Goal: Communication & Community: Answer question/provide support

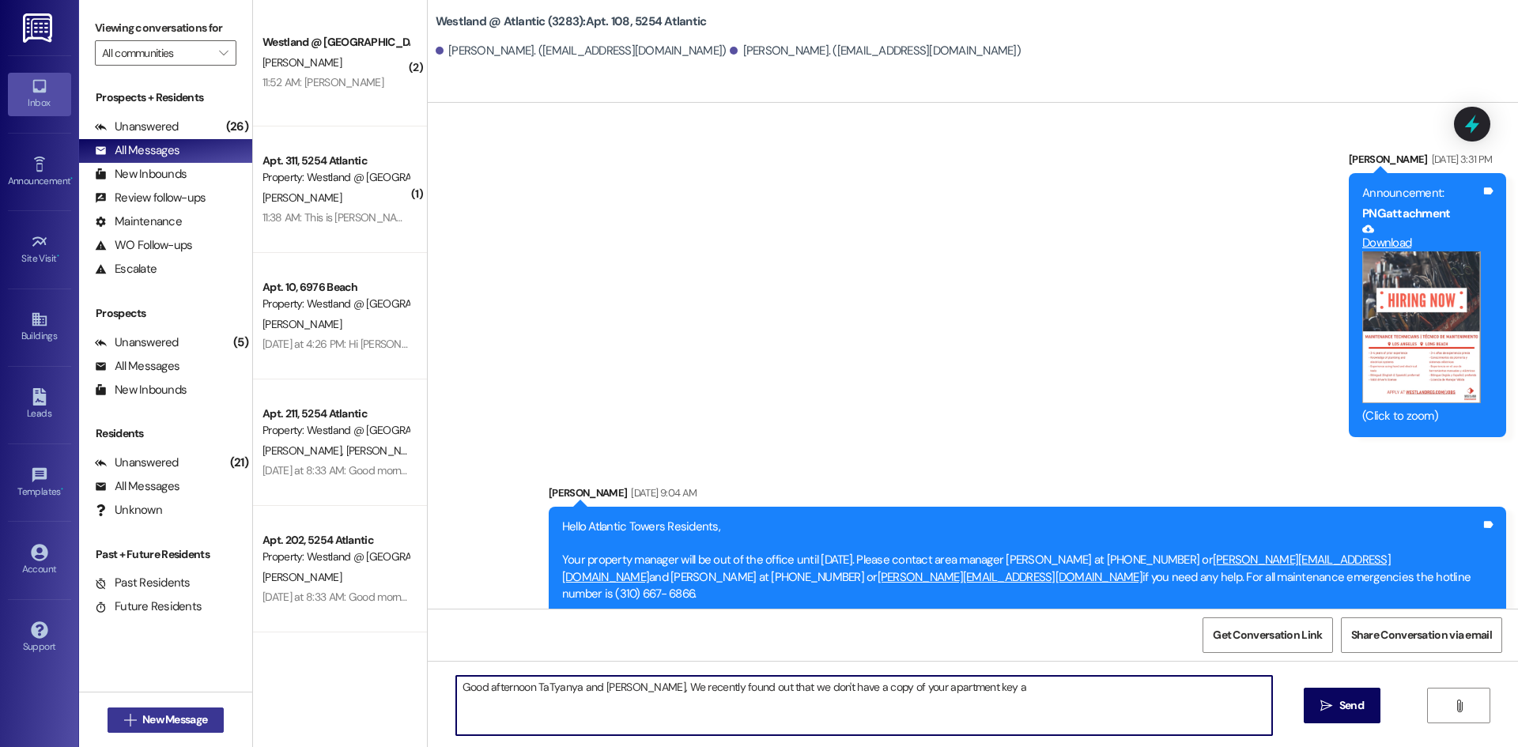
drag, startPoint x: 0, startPoint y: 0, endPoint x: 152, endPoint y: 709, distance: 725.2
click at [152, 709] on button " New Message" at bounding box center [166, 720] width 117 height 25
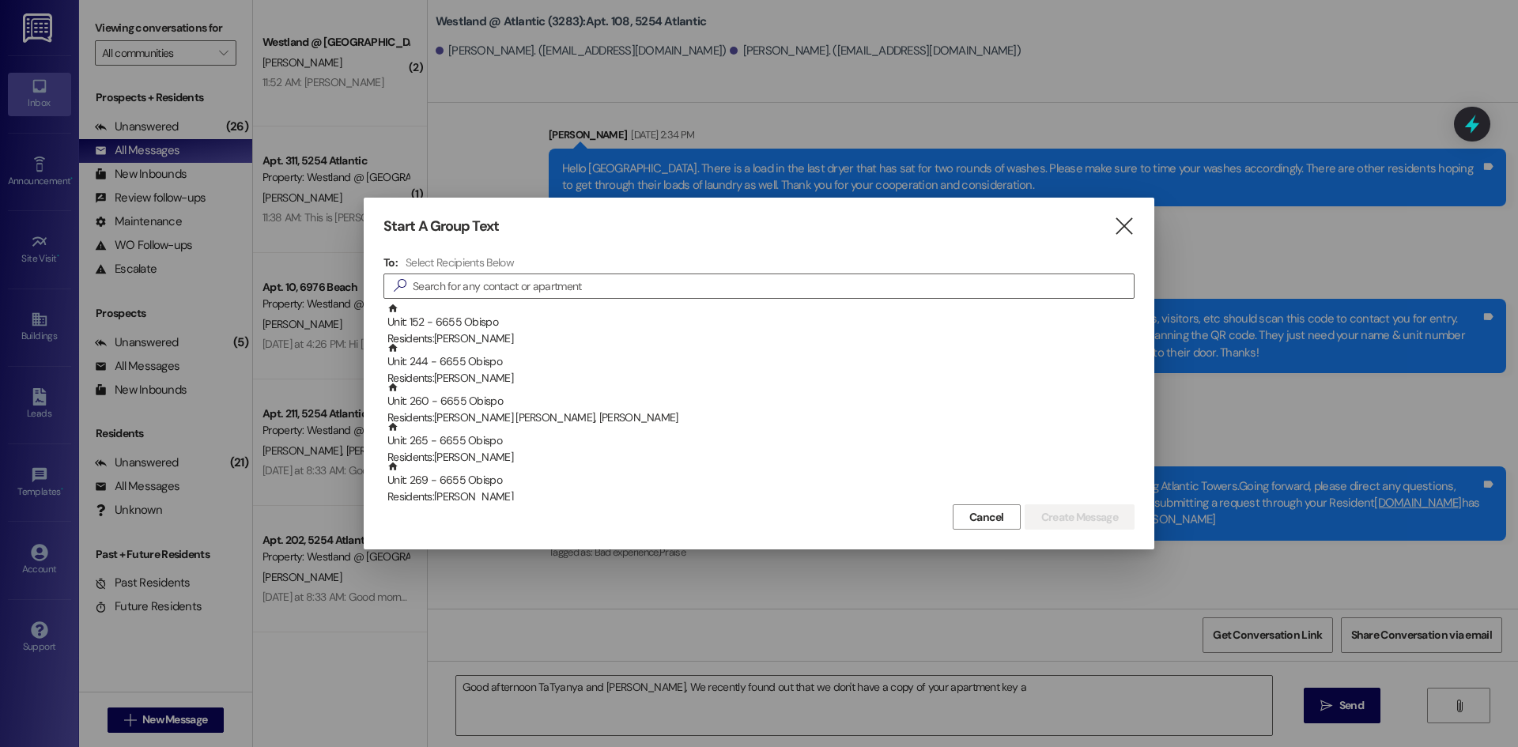
click at [127, 526] on div at bounding box center [759, 373] width 1518 height 747
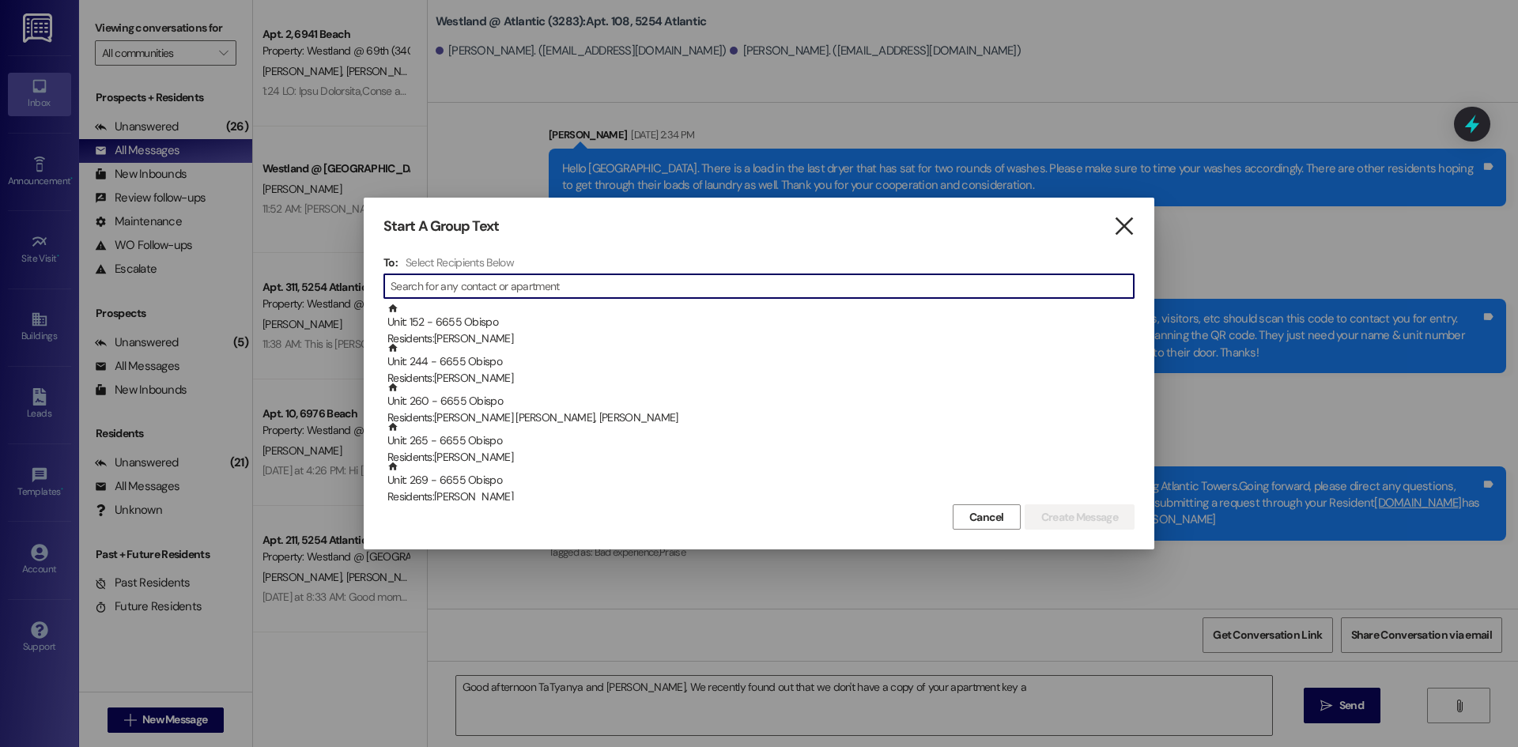
click at [1132, 230] on icon "" at bounding box center [1123, 226] width 21 height 17
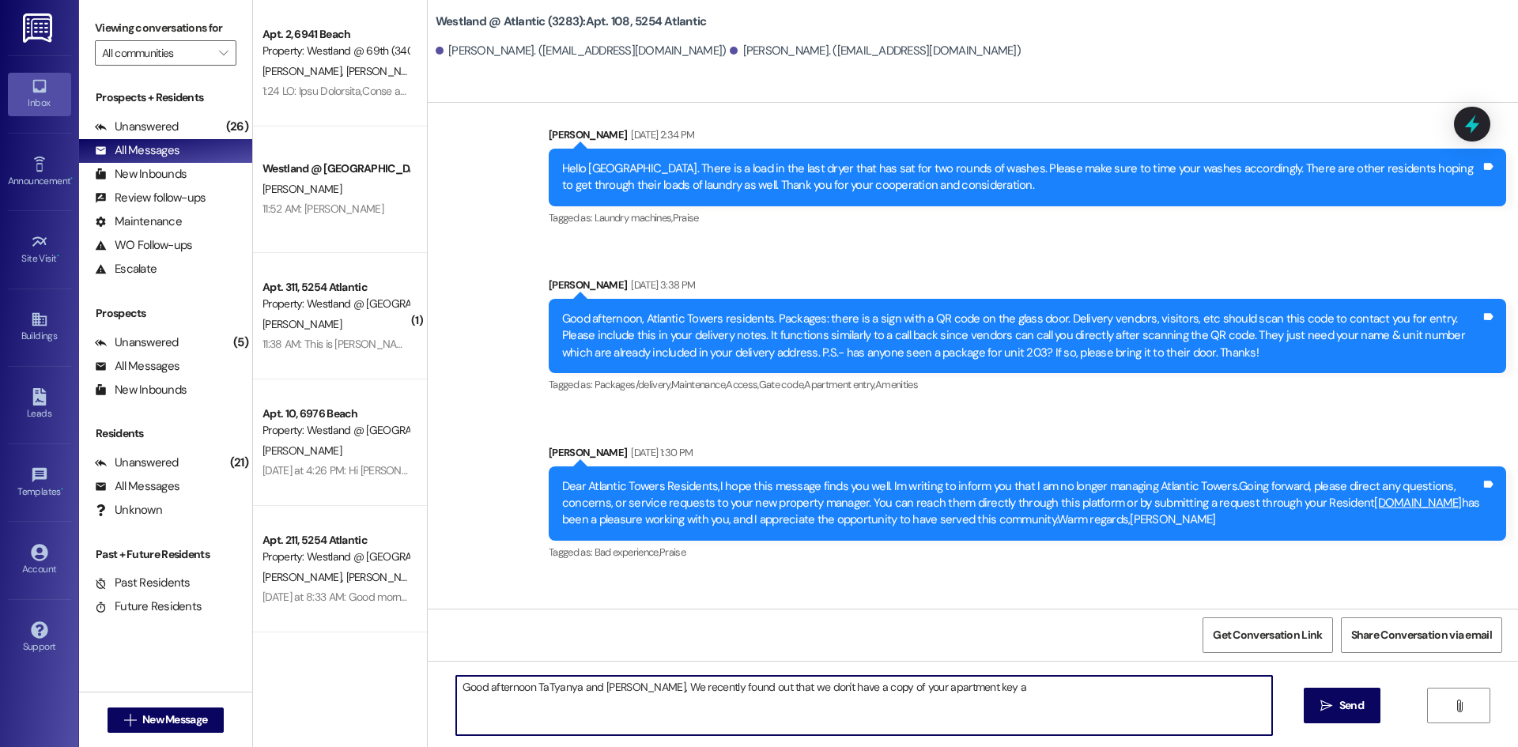
click at [1005, 692] on textarea "Good afternoon TaTyanya and [PERSON_NAME], We recently found out that we don't …" at bounding box center [864, 705] width 816 height 59
click at [984, 688] on textarea "Good afternoon TaTyanya and [PERSON_NAME], We recently found out that we don't …" at bounding box center [864, 705] width 816 height 59
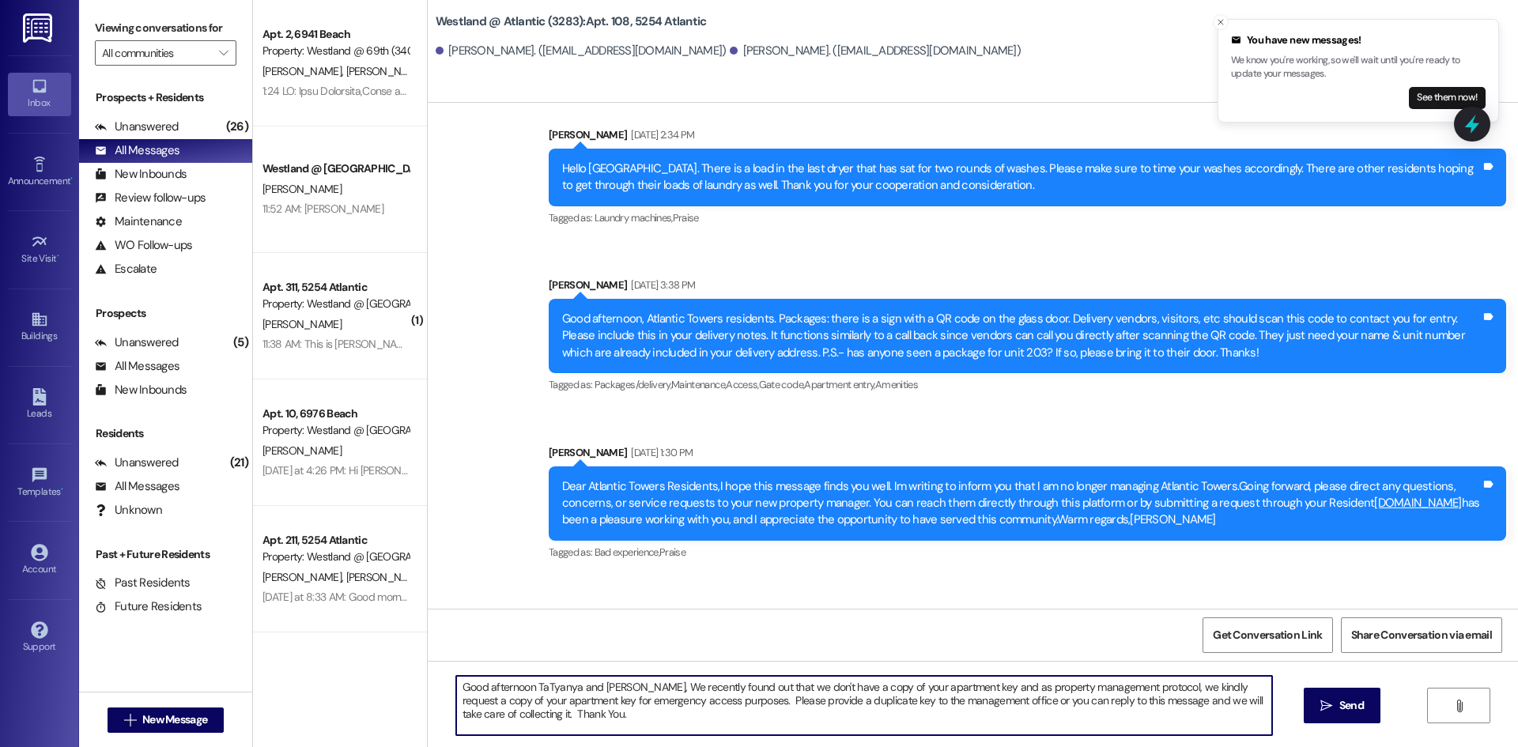
click at [591, 706] on textarea "Good afternoon TaTyanya and [PERSON_NAME], We recently found out that we don't …" at bounding box center [864, 705] width 816 height 59
click at [914, 698] on textarea "Good afternoon TaTyanya and [PERSON_NAME], We recently found out that we don't …" at bounding box center [864, 705] width 816 height 59
click at [1016, 689] on textarea "Good afternoon TaTyanya and [PERSON_NAME], We recently found out that we don't …" at bounding box center [864, 705] width 816 height 59
type textarea "Good afternoon TaTyanya and [PERSON_NAME], We recently found out that we don't …"
click at [1334, 708] on span " Send" at bounding box center [1342, 705] width 50 height 17
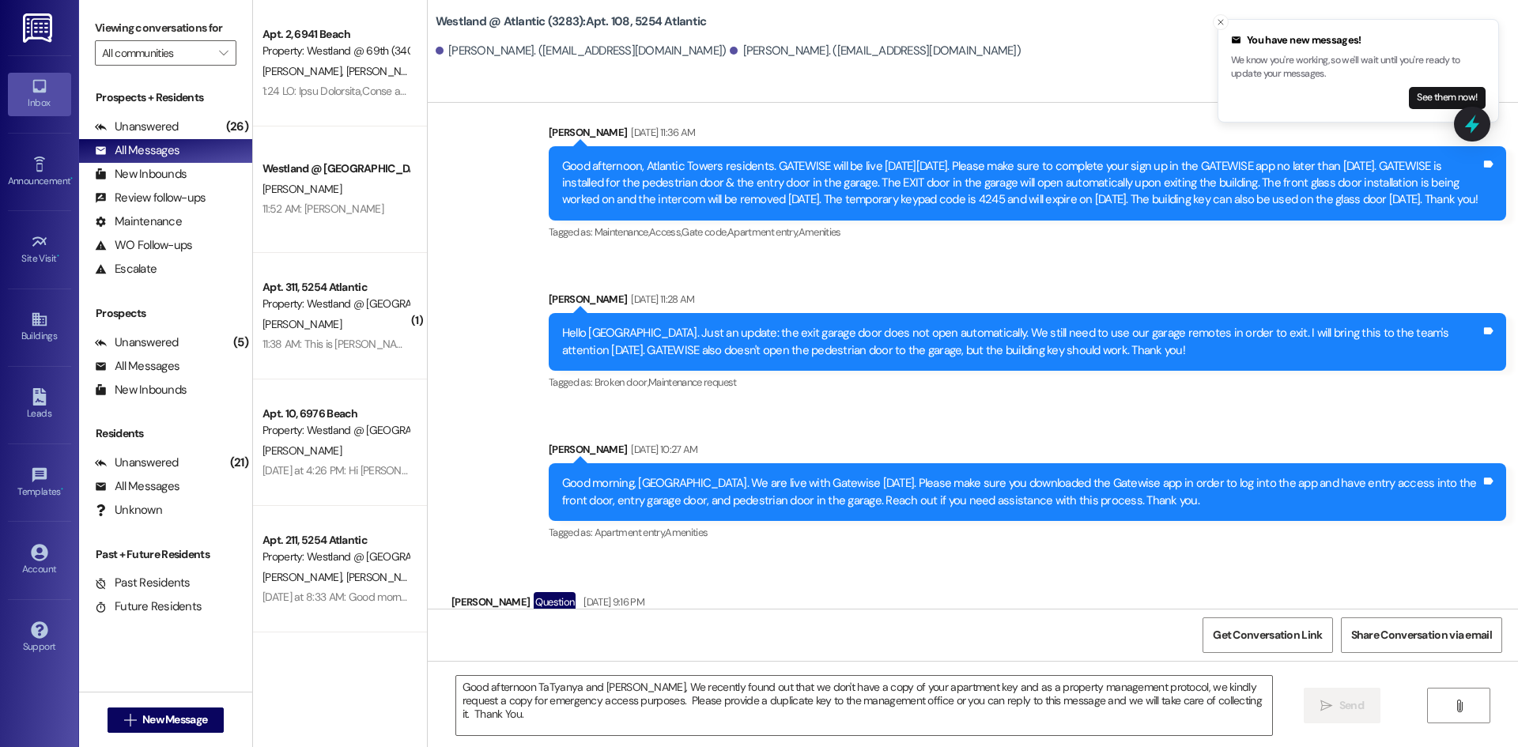
scroll to position [42751, 0]
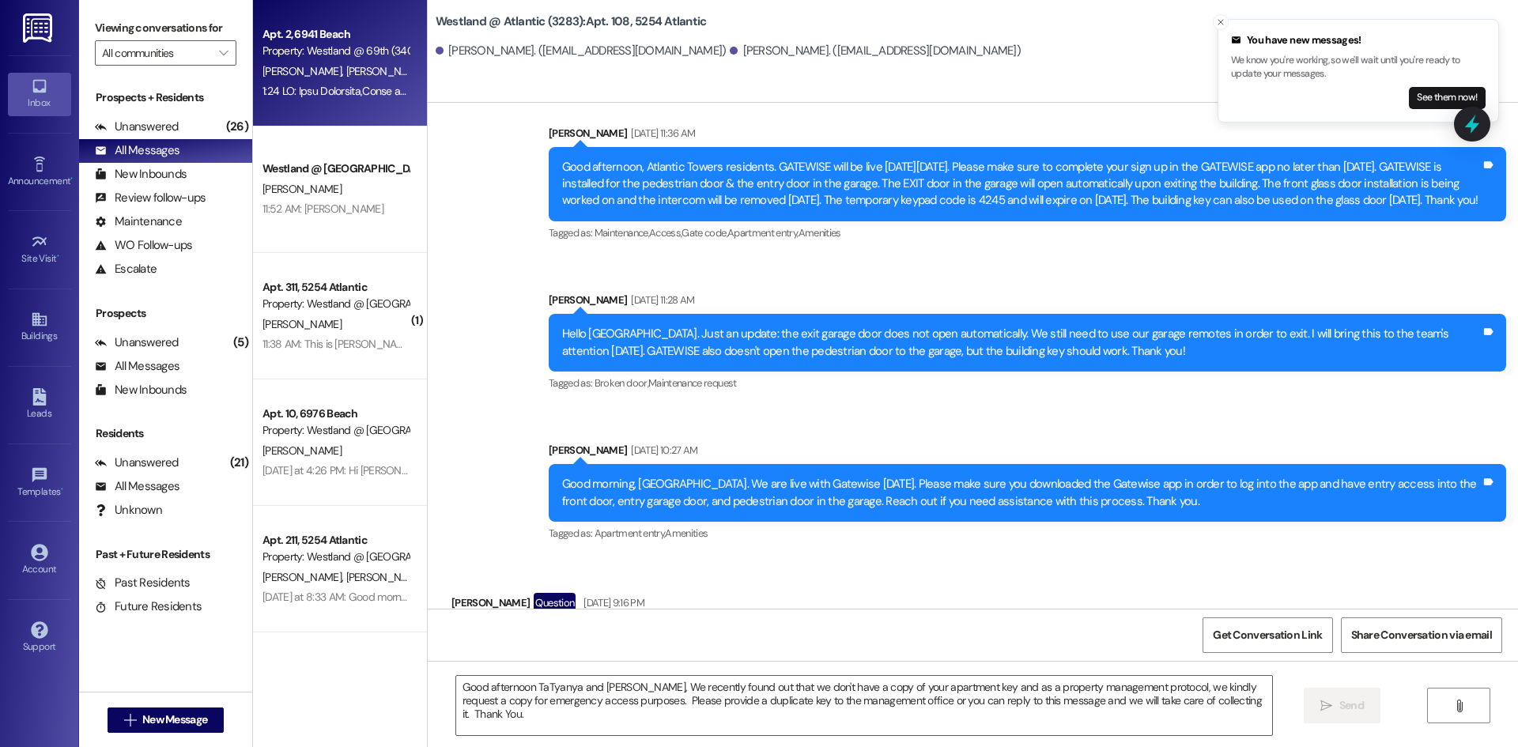
click at [312, 73] on span "[PERSON_NAME]" at bounding box center [304, 71] width 84 height 14
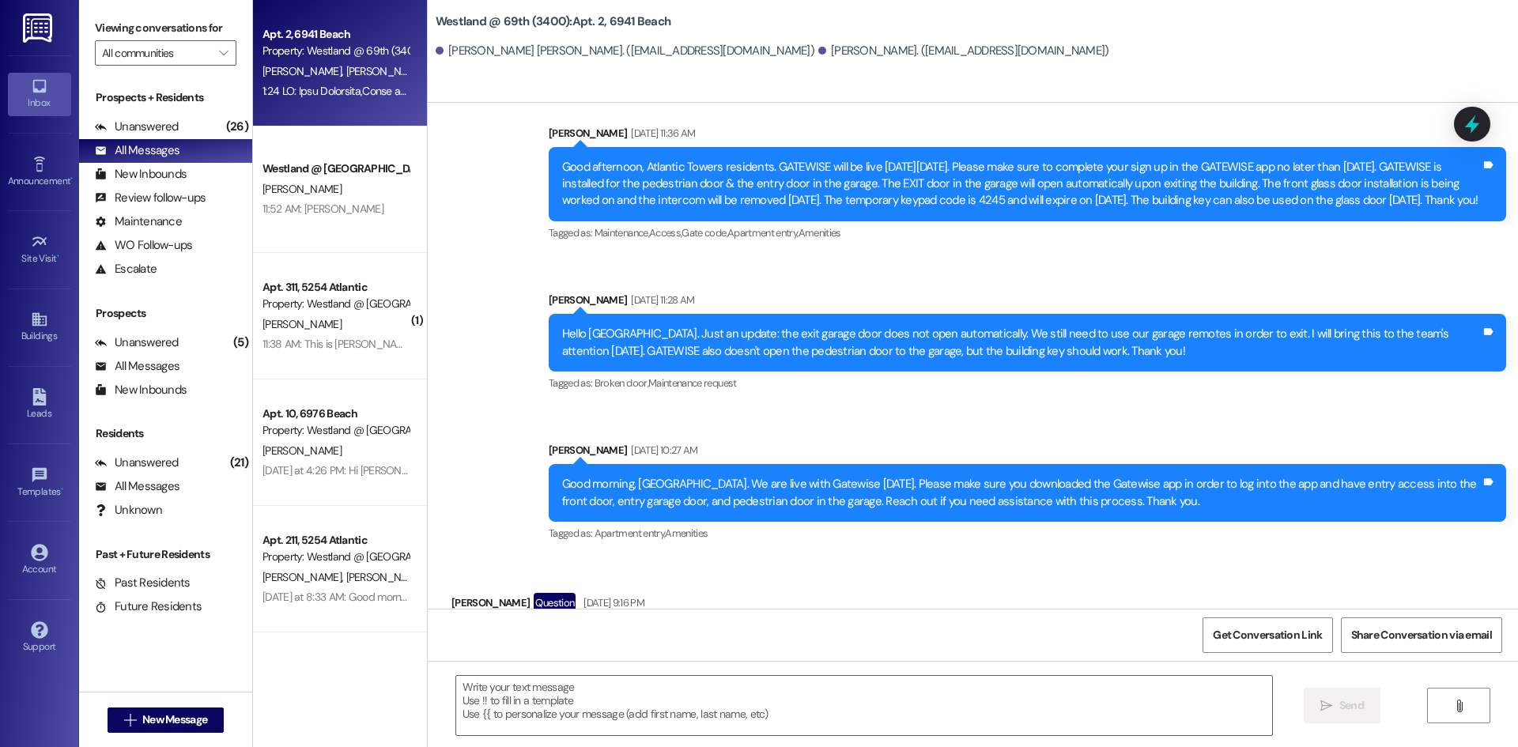
scroll to position [698, 0]
